Goal: Task Accomplishment & Management: Use online tool/utility

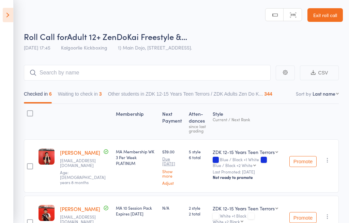
click at [9, 22] on icon at bounding box center [8, 15] width 11 height 14
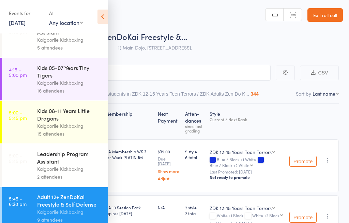
scroll to position [15, 0]
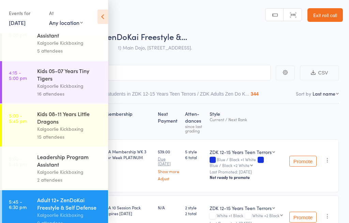
click at [55, 88] on div "Kalgoorlie Kickboxing" at bounding box center [69, 86] width 65 height 8
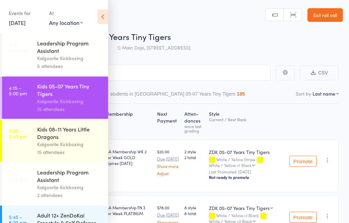
click at [101, 16] on icon at bounding box center [103, 17] width 11 height 14
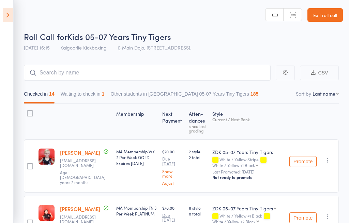
scroll to position [6, 0]
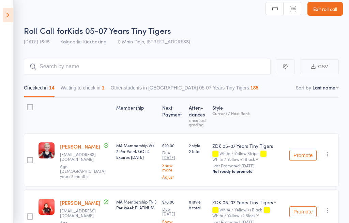
click at [80, 92] on button "Waiting to check in 1" at bounding box center [83, 90] width 44 height 16
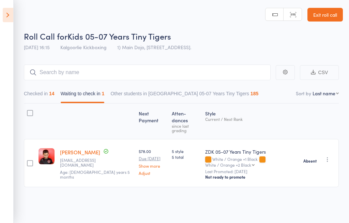
scroll to position [0, 0]
click at [5, 14] on icon at bounding box center [8, 15] width 11 height 14
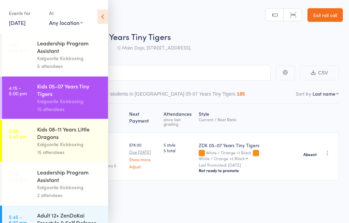
click at [100, 18] on icon at bounding box center [103, 17] width 11 height 14
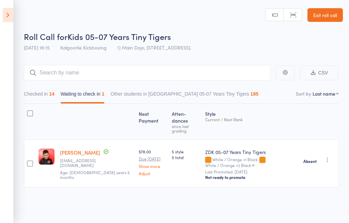
click at [5, 14] on icon at bounding box center [8, 15] width 11 height 14
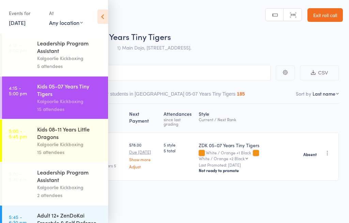
click at [20, 21] on link "[DATE]" at bounding box center [17, 23] width 17 height 8
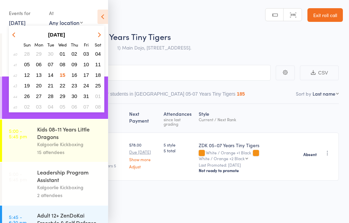
click at [38, 72] on button "13" at bounding box center [39, 74] width 11 height 9
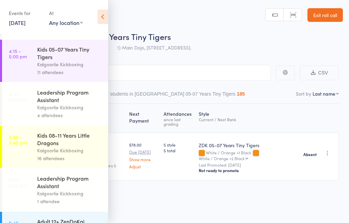
scroll to position [138, 0]
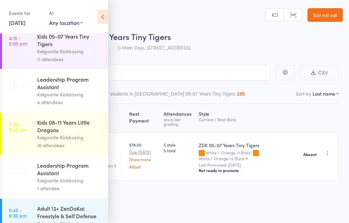
click at [37, 138] on link "5:00 - 5:45 pm Kids 08-11 Years Little Dragons Kalgoorlie Kickboxing 16 attende…" at bounding box center [55, 134] width 106 height 42
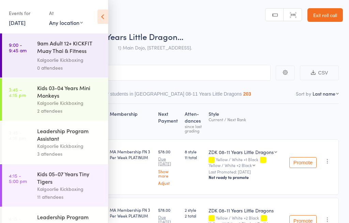
click at [94, 18] on div "Events for [DATE] [DATE] [DATE] Sun Mon Tue Wed Thu Fri Sat 40 28 29 30 01 02 0…" at bounding box center [54, 17] width 108 height 34
click at [101, 15] on icon at bounding box center [103, 17] width 11 height 14
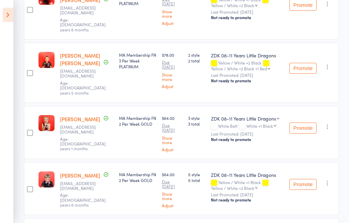
scroll to position [160, 0]
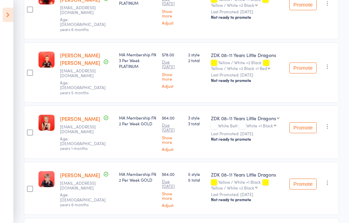
click at [267, 115] on select "ZDK 08-11 Years Little Dragons ZDK 05-07 Years Tiny Tigers" at bounding box center [245, 118] width 69 height 7
click at [237, 115] on select "ZDK 08-11 Years Little Dragons ZDK 05-07 Years Tiny Tigers" at bounding box center [245, 118] width 69 height 7
click at [271, 115] on select "ZDK 08-11 Years Little Dragons ZDK 05-07 Years Tiny Tigers" at bounding box center [245, 118] width 69 height 7
click at [249, 115] on select "ZDK 08-11 Years Little Dragons ZDK 05-07 Years Tiny Tigers" at bounding box center [243, 118] width 64 height 7
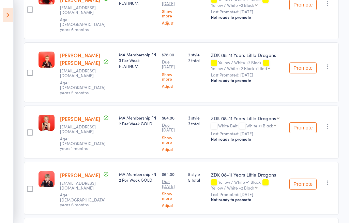
click at [257, 115] on select "ZDK 08-11 Years Little Dragons ZDK 05-07 Years Tiny Tigers" at bounding box center [245, 118] width 69 height 7
click at [236, 115] on select "ZDK 08-11 Years Little Dragons ZDK 05-07 Years Tiny Tigers" at bounding box center [243, 118] width 64 height 7
select select "0"
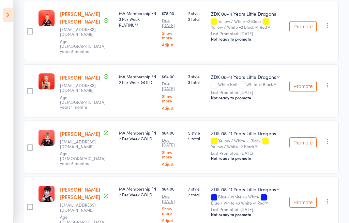
scroll to position [204, 0]
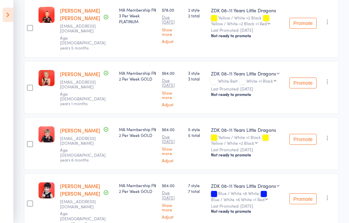
click at [243, 183] on select "ZDK 08-11 Years Little Dragons Leadership Program ZDK 05-07 Years Tiny Tigers" at bounding box center [245, 186] width 69 height 7
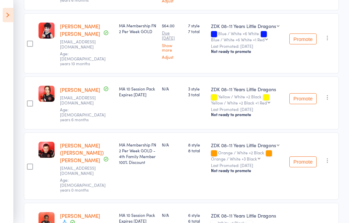
scroll to position [365, 0]
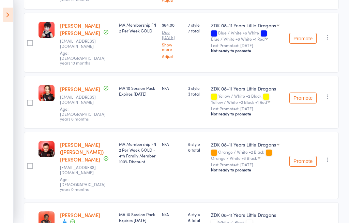
click at [245, 141] on select "ZDK 05-07 Years Tiny Tigers ZDK 08-11 Years Little Dragons ZDK 03-04 Years Mini…" at bounding box center [245, 144] width 69 height 7
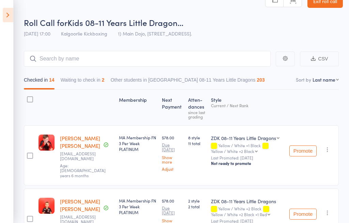
scroll to position [0, 0]
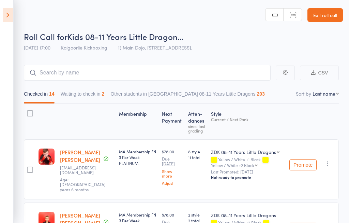
click at [4, 15] on icon at bounding box center [8, 15] width 11 height 14
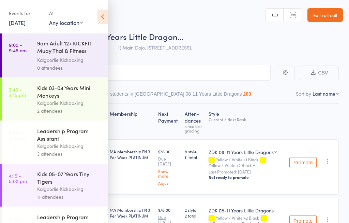
click at [23, 21] on link "[DATE]" at bounding box center [17, 23] width 17 height 8
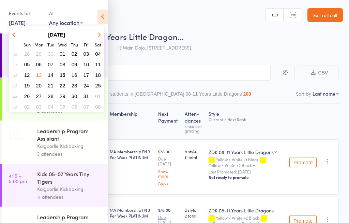
click at [62, 77] on span "15" at bounding box center [63, 75] width 6 height 6
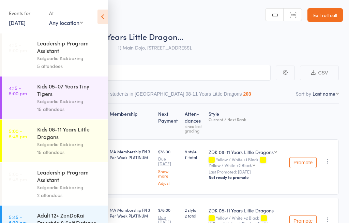
click at [100, 15] on icon at bounding box center [103, 17] width 11 height 14
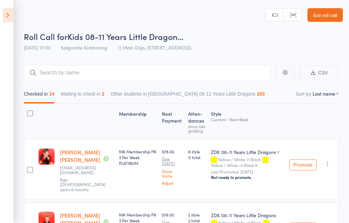
click at [4, 16] on icon at bounding box center [8, 15] width 11 height 14
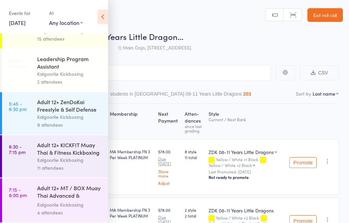
scroll to position [121, 0]
click at [29, 109] on link "5:45 - 6:30 pm Adult 12+ ZenDoKai Freestyle & Self Defense Kalgoorlie Kickboxin…" at bounding box center [55, 113] width 106 height 42
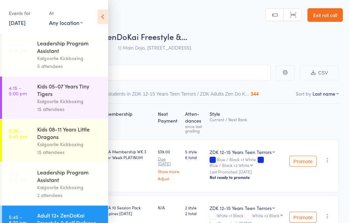
click at [102, 18] on icon at bounding box center [103, 17] width 11 height 14
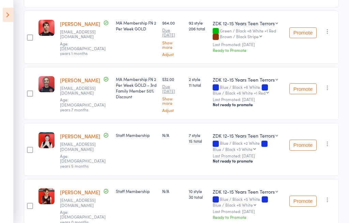
scroll to position [246, 0]
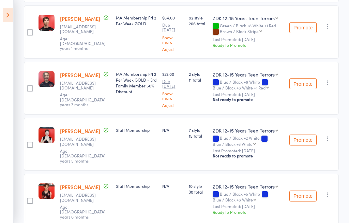
click at [304, 190] on button "Promote" at bounding box center [303, 195] width 27 height 11
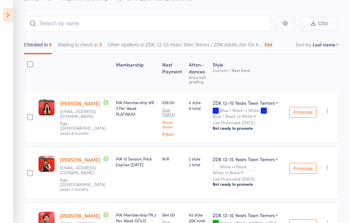
scroll to position [49, 0]
click at [8, 19] on icon at bounding box center [8, 15] width 11 height 14
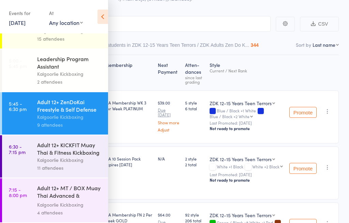
scroll to position [121, 0]
click at [37, 160] on link "6:30 - 7:15 pm Adult 12+ KICKFIT Muay Thai & Fitness Kickboxing Kalgoorlie Kick…" at bounding box center [55, 156] width 106 height 42
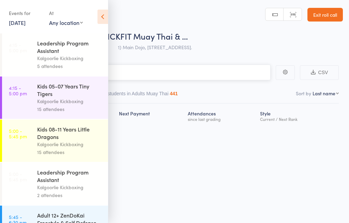
scroll to position [0, 0]
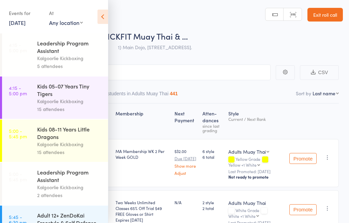
click at [104, 19] on icon at bounding box center [103, 17] width 11 height 14
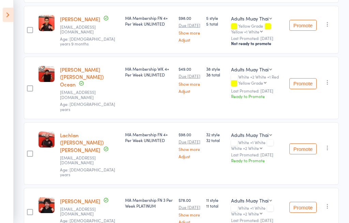
scroll to position [287, 0]
click at [250, 138] on select "Adults Muay Thai ZDK 03-04 Years Mini Monkeys ZDK Adults Zen Do Kai" at bounding box center [251, 134] width 41 height 7
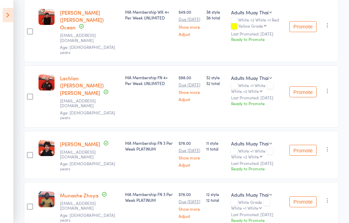
scroll to position [338, 0]
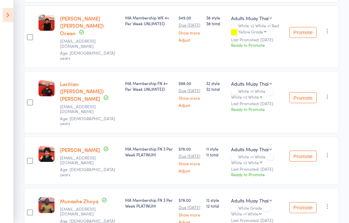
click at [260, 87] on select "Adults Muay Thai ZDK 03-04 Years Mini Monkeys ZDK Adults Zen Do Kai" at bounding box center [251, 83] width 41 height 7
click at [256, 99] on div "White +1 White White +2 White White +2 White White +2 White +1 Red Yellow Grade…" at bounding box center [257, 94] width 53 height 10
click at [254, 99] on select "White +2 White White +2 White +1 Red Yellow Grade Yellow +1 White Yellow +2 Whi…" at bounding box center [246, 97] width 31 height 4
select select "1"
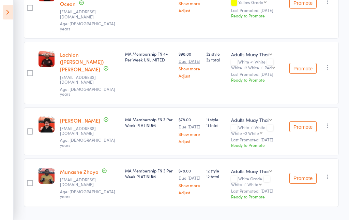
scroll to position [390, 0]
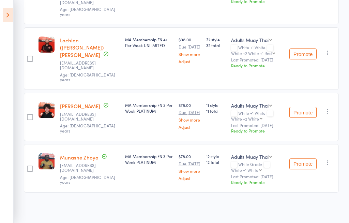
click at [307, 107] on button "Promote" at bounding box center [303, 112] width 27 height 11
click at [303, 107] on button "Promote" at bounding box center [303, 112] width 27 height 11
click at [304, 109] on button "Promote" at bounding box center [303, 112] width 27 height 11
click at [305, 107] on button "Promote" at bounding box center [303, 112] width 27 height 11
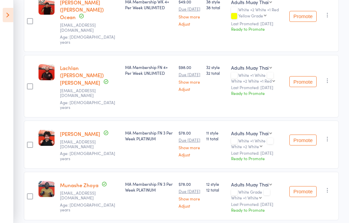
scroll to position [359, 0]
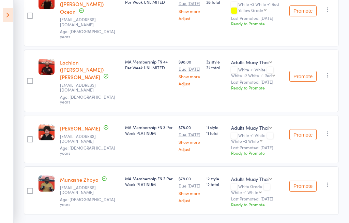
click at [307, 135] on button "Promote" at bounding box center [303, 134] width 27 height 11
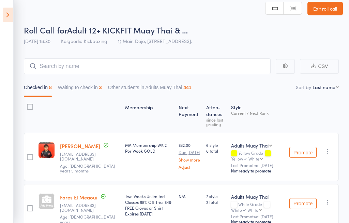
scroll to position [0, 0]
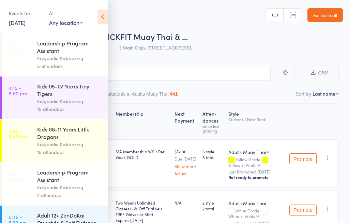
click at [100, 19] on icon at bounding box center [103, 17] width 11 height 14
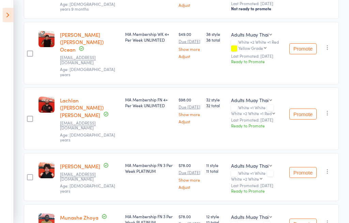
scroll to position [364, 0]
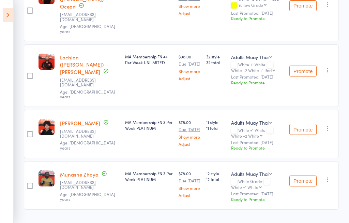
click at [306, 133] on button "Promote" at bounding box center [303, 129] width 27 height 11
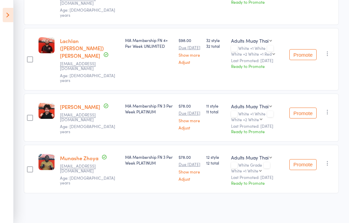
scroll to position [380, 0]
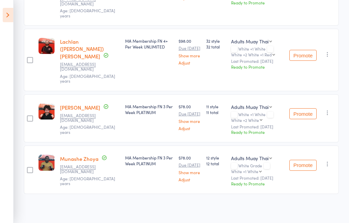
click at [303, 116] on button "Promote" at bounding box center [303, 113] width 27 height 11
click at [304, 118] on button "Promote" at bounding box center [303, 113] width 27 height 11
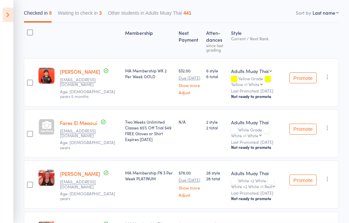
scroll to position [75, 0]
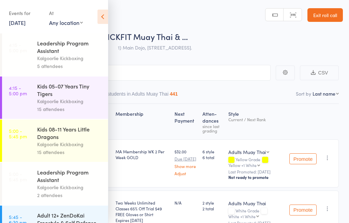
click at [101, 16] on icon at bounding box center [103, 17] width 11 height 14
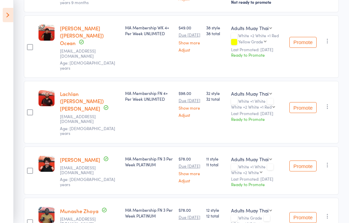
scroll to position [390, 0]
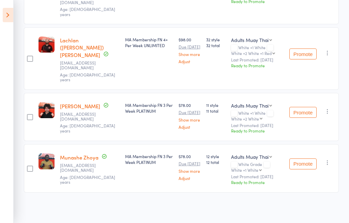
click at [306, 110] on button "Promote" at bounding box center [303, 112] width 27 height 11
click at [303, 161] on button "Promote" at bounding box center [303, 163] width 27 height 11
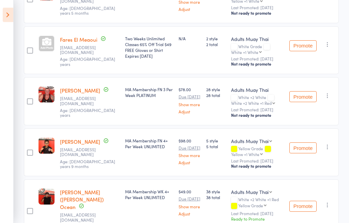
scroll to position [164, 0]
click at [304, 102] on button "Promote" at bounding box center [303, 96] width 27 height 11
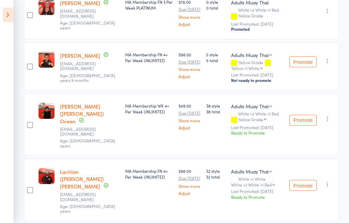
scroll to position [252, 0]
click at [304, 188] on button "Promote" at bounding box center [303, 185] width 27 height 11
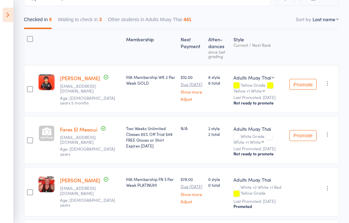
scroll to position [74, 0]
